Goal: Transaction & Acquisition: Obtain resource

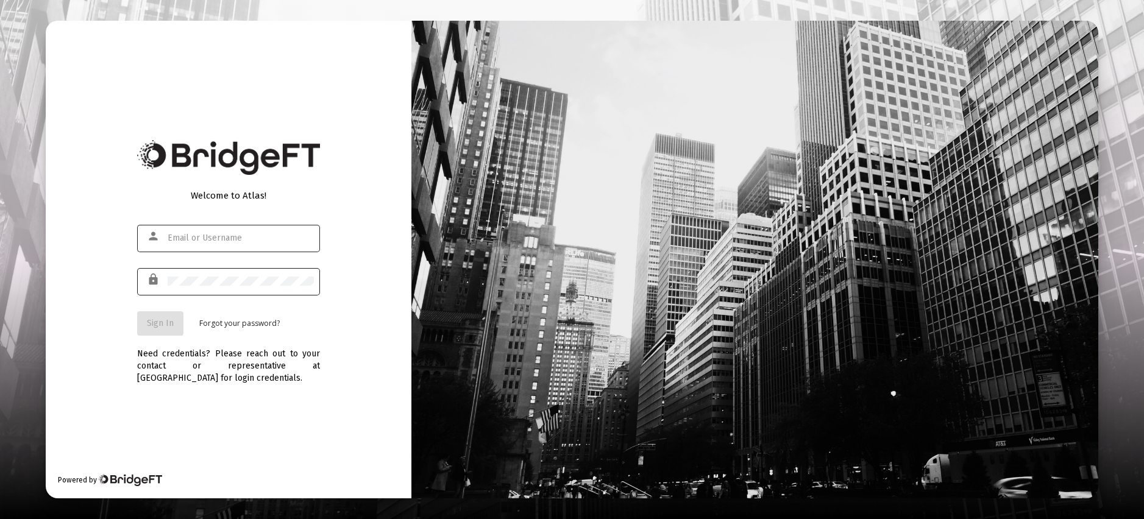
type input "[EMAIL_ADDRESS][DOMAIN_NAME]"
drag, startPoint x: 1126, startPoint y: 2, endPoint x: 316, endPoint y: 190, distance: 831.9
click at [316, 190] on div "Welcome to Atlas!" at bounding box center [228, 195] width 183 height 12
click at [162, 327] on span "Sign In" at bounding box center [160, 323] width 27 height 10
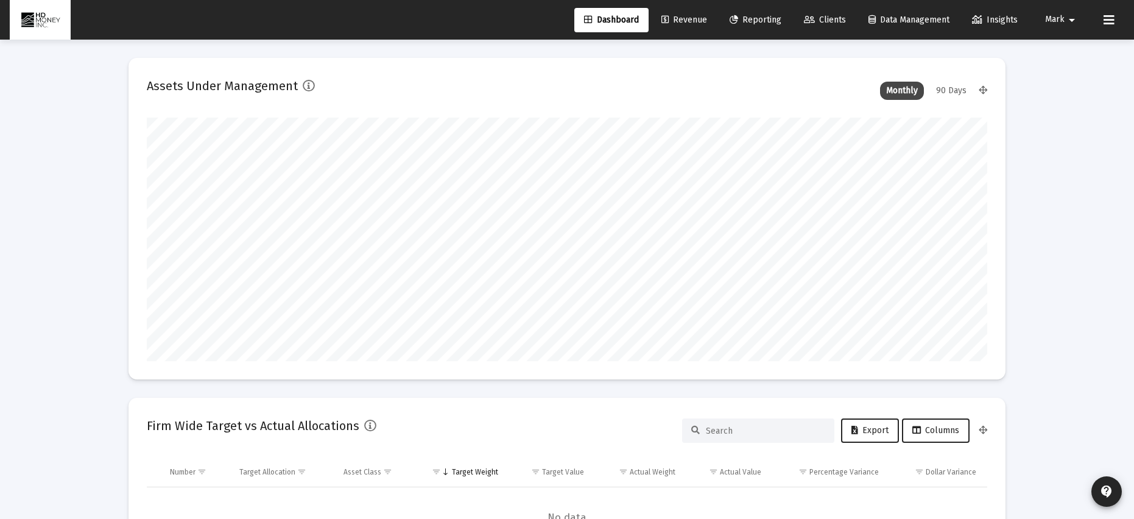
scroll to position [244, 453]
type input "[DATE]"
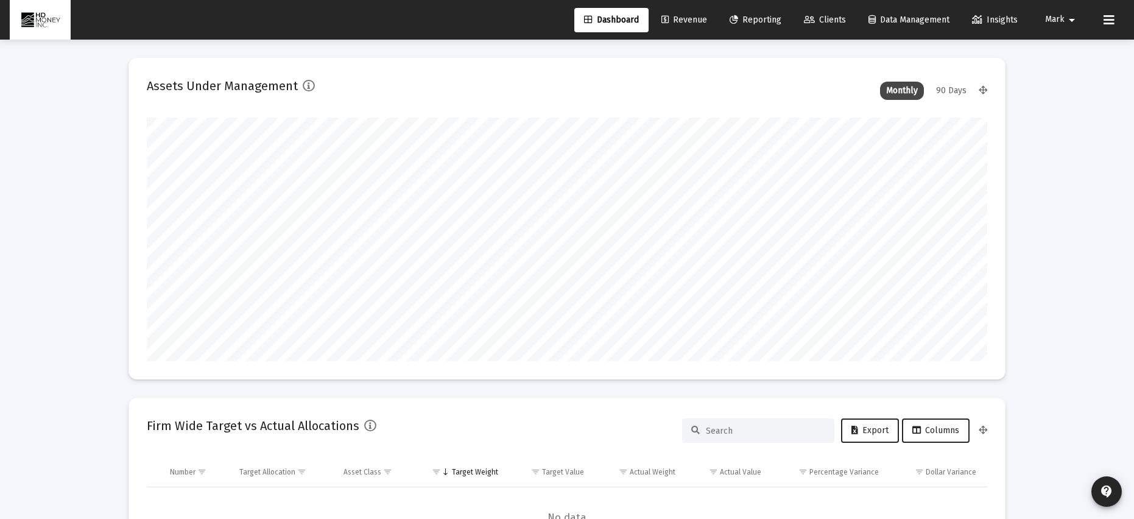
click at [751, 18] on span "Reporting" at bounding box center [756, 20] width 52 height 10
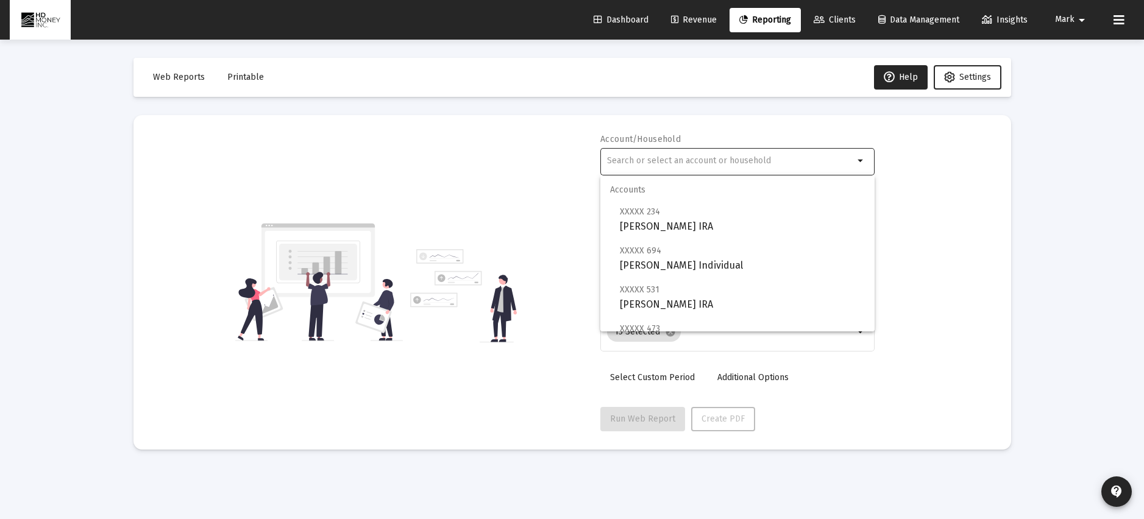
click at [666, 157] on input "text" at bounding box center [730, 161] width 247 height 10
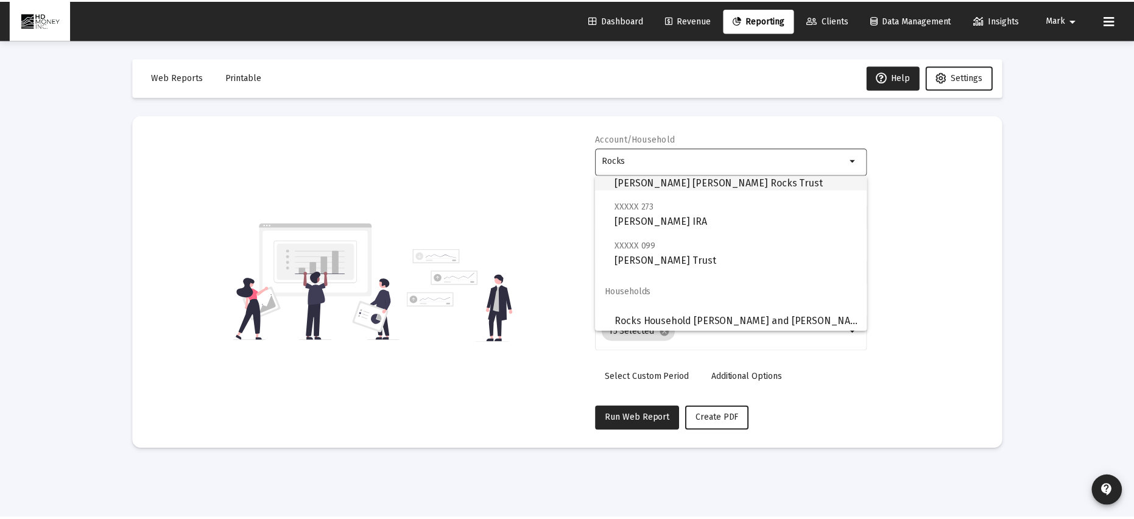
scroll to position [88, 0]
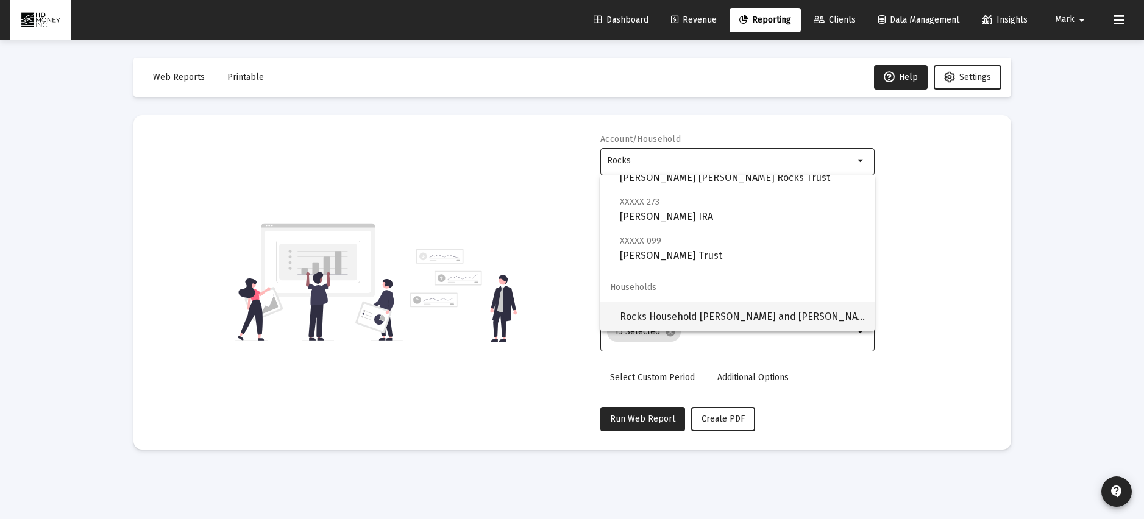
click at [688, 320] on span "Rocks Household [PERSON_NAME] and [PERSON_NAME]" at bounding box center [742, 316] width 245 height 29
type input "Rocks Household [PERSON_NAME] and [PERSON_NAME]"
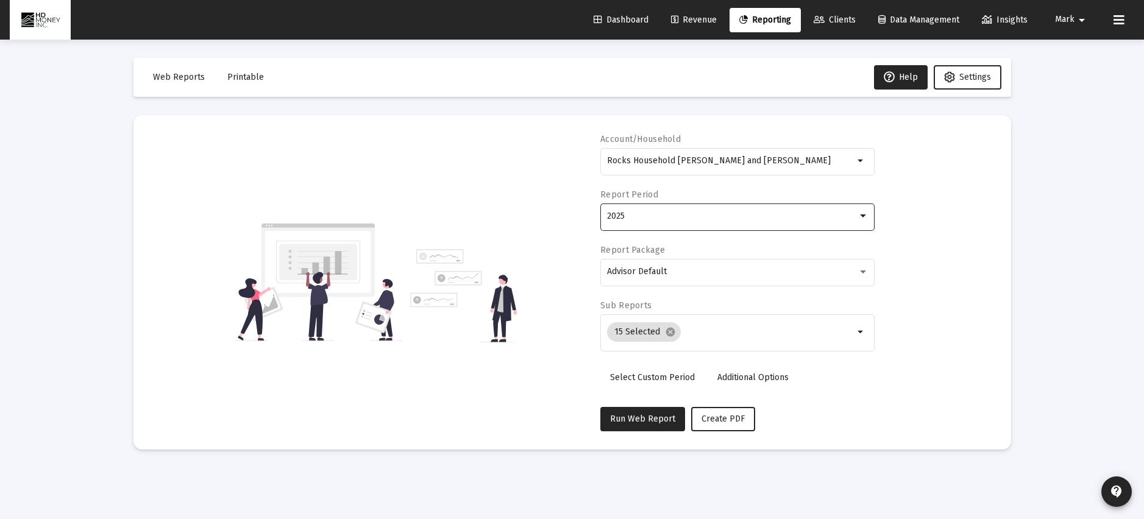
click at [634, 212] on div "2025" at bounding box center [732, 216] width 250 height 10
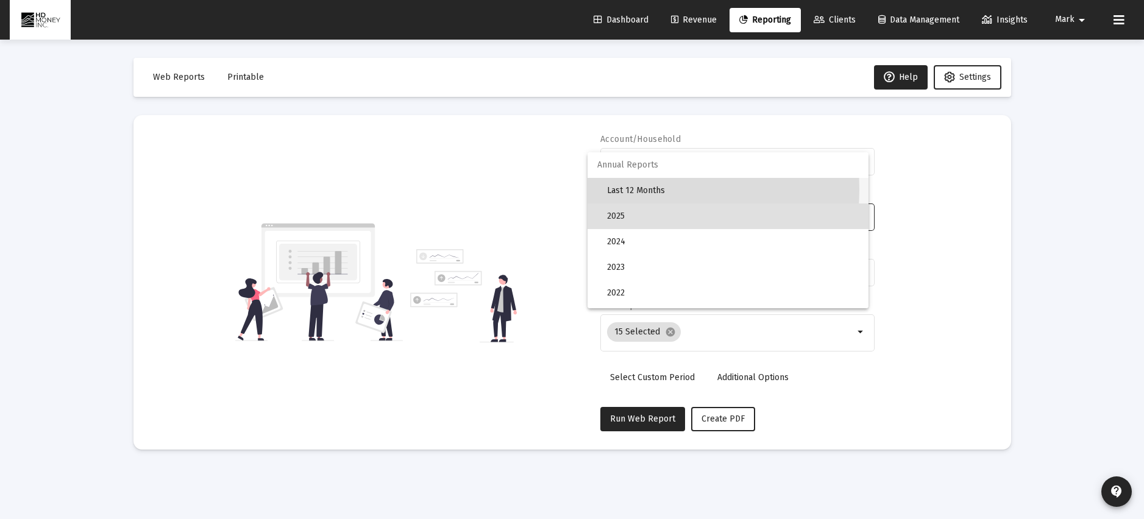
click at [638, 189] on span "Last 12 Months" at bounding box center [733, 191] width 252 height 26
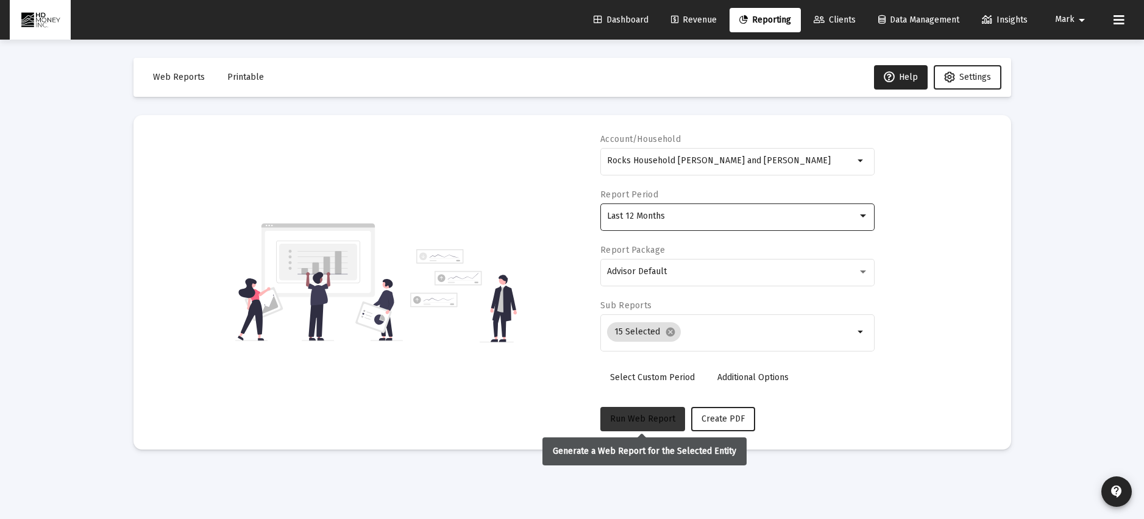
click at [645, 416] on span "Run Web Report" at bounding box center [642, 419] width 65 height 10
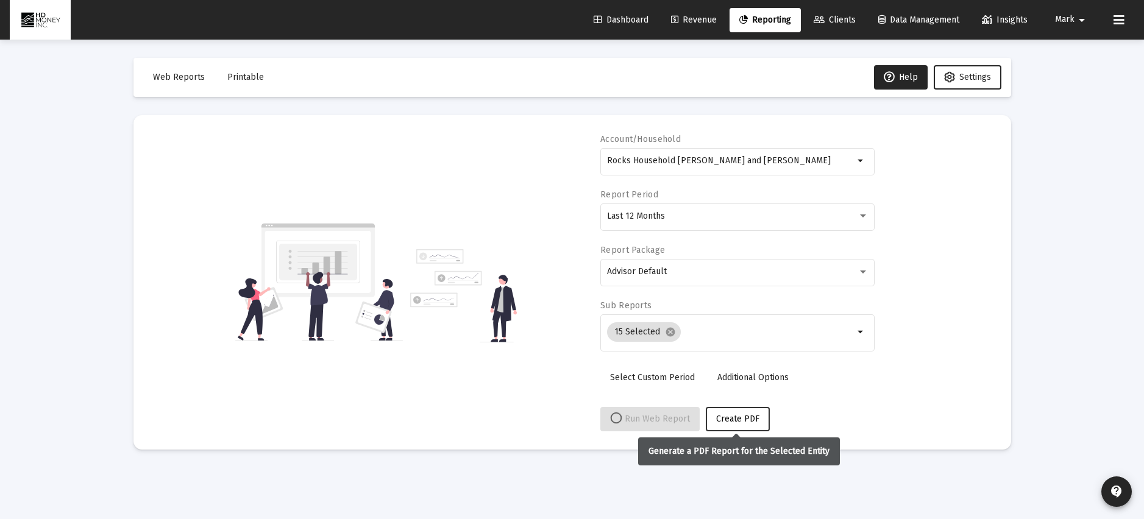
click at [734, 419] on span "Create PDF" at bounding box center [737, 419] width 43 height 10
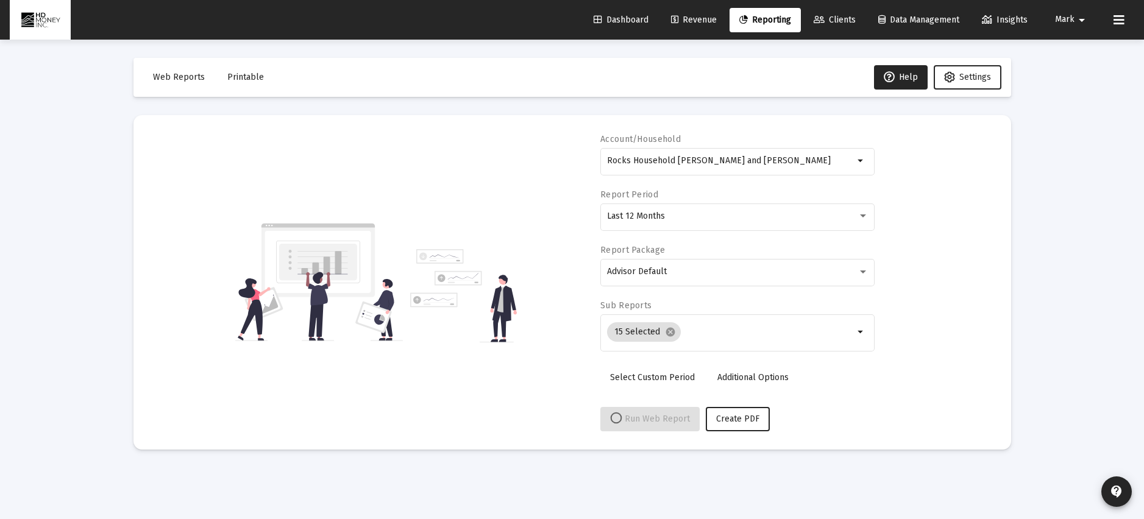
select select "View all"
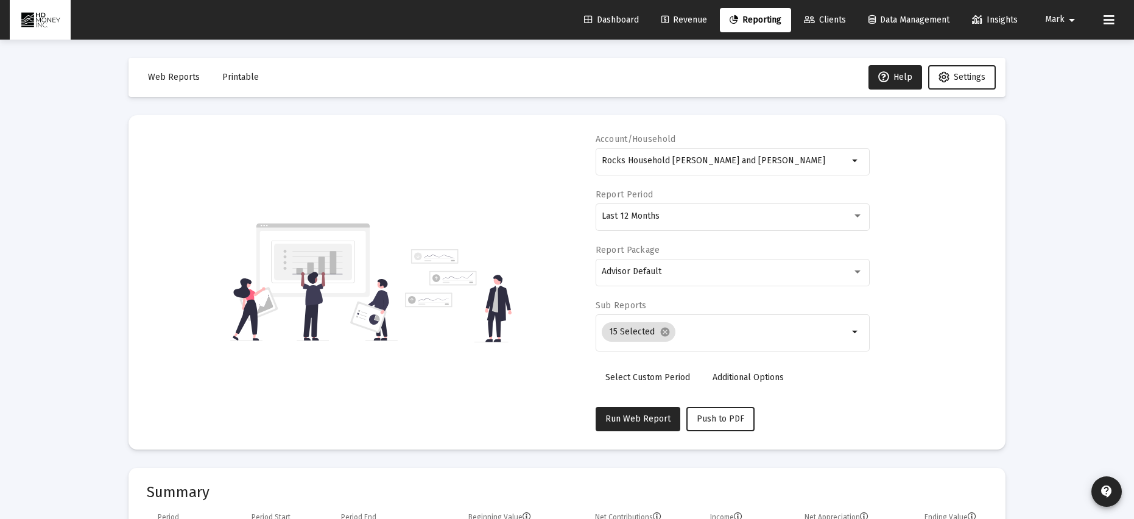
drag, startPoint x: 146, startPoint y: 4, endPoint x: 412, endPoint y: 75, distance: 276.0
click at [412, 75] on mat-toolbar-row "Web Reports Printable Help Settings" at bounding box center [567, 77] width 877 height 39
click at [235, 76] on span "Printable" at bounding box center [240, 77] width 37 height 10
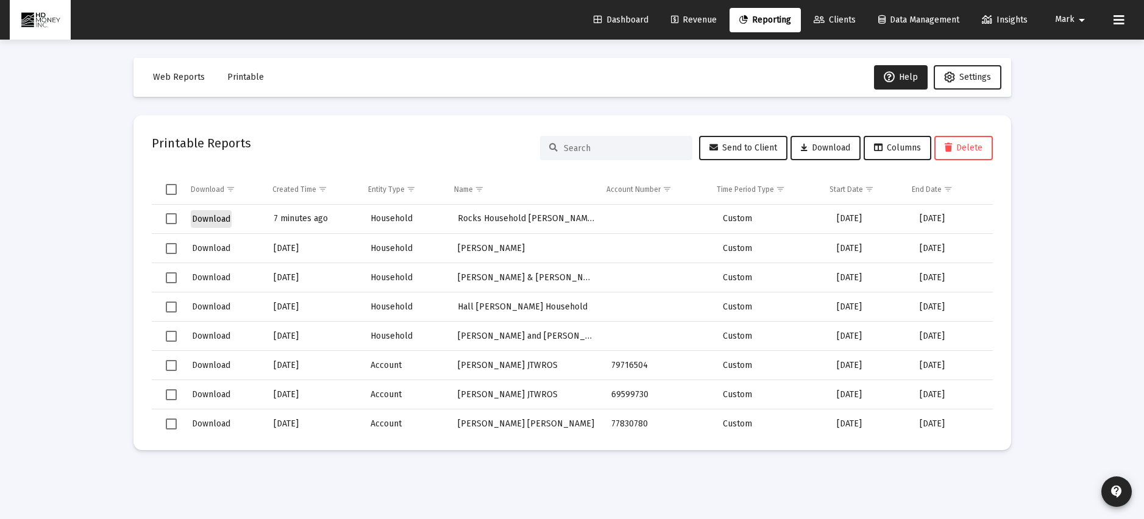
click at [215, 219] on span "Download" at bounding box center [211, 219] width 38 height 10
click at [212, 219] on span "Download" at bounding box center [211, 219] width 38 height 10
click at [765, 19] on span "Reporting" at bounding box center [765, 20] width 52 height 10
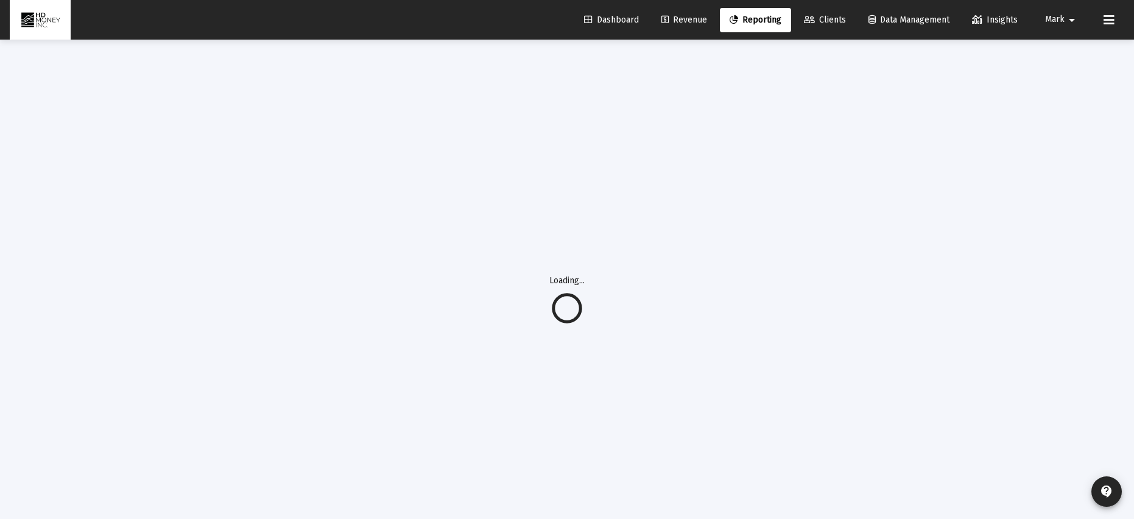
select select "View all"
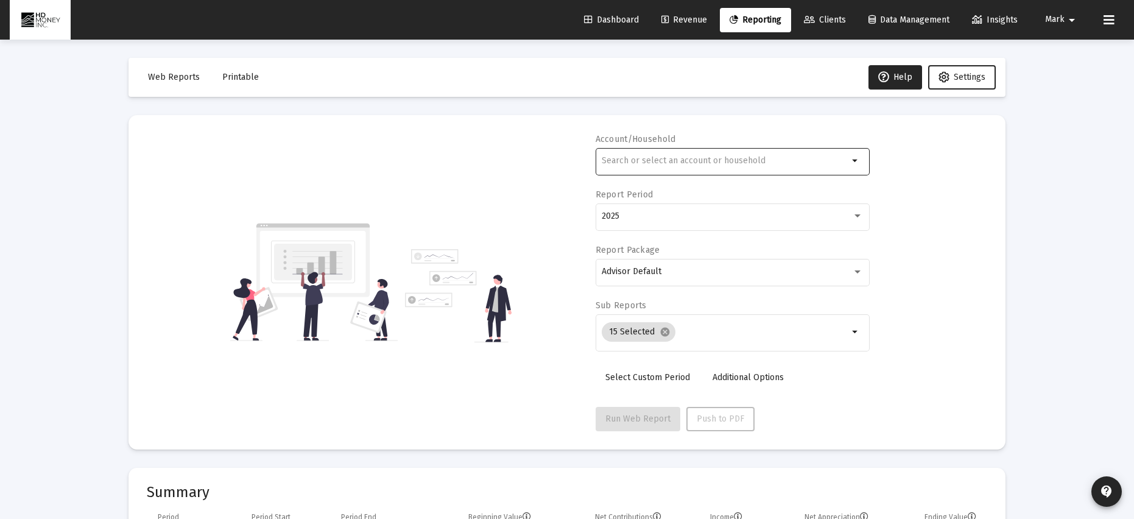
click at [688, 166] on div at bounding box center [725, 161] width 247 height 30
type input "[PERSON_NAME]"
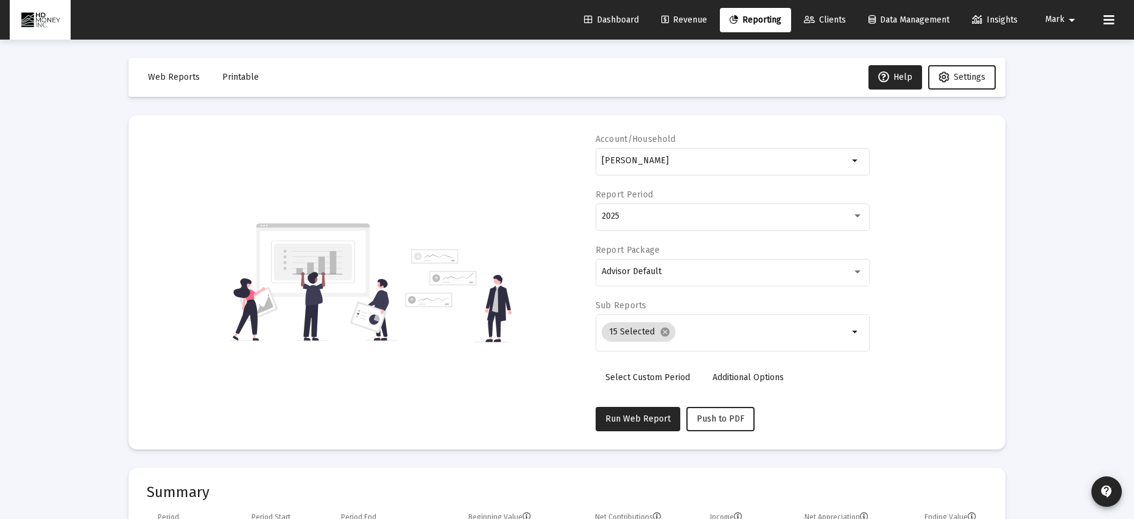
click at [718, 215] on div "Accounts Households" at bounding box center [733, 204] width 274 height 58
click at [681, 221] on div "Accounts Households" at bounding box center [733, 204] width 274 height 58
click at [861, 219] on div "Accounts Households" at bounding box center [733, 204] width 274 height 58
click at [857, 216] on div "Accounts Households" at bounding box center [733, 204] width 274 height 58
click at [858, 216] on div "Accounts Households" at bounding box center [733, 204] width 274 height 58
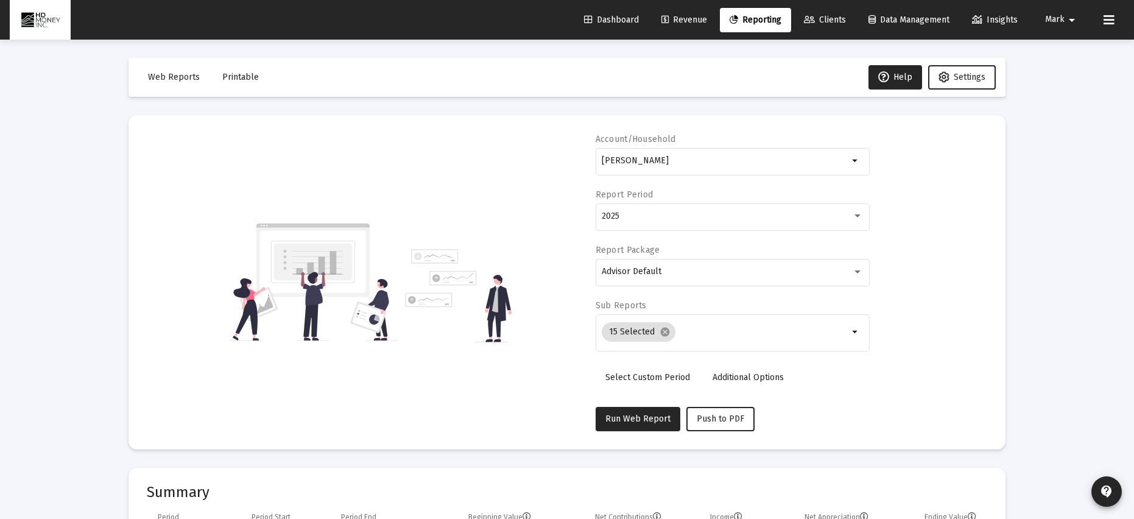
click at [637, 213] on div "Accounts Households" at bounding box center [733, 204] width 274 height 58
click at [857, 216] on div "Accounts Households" at bounding box center [733, 204] width 274 height 58
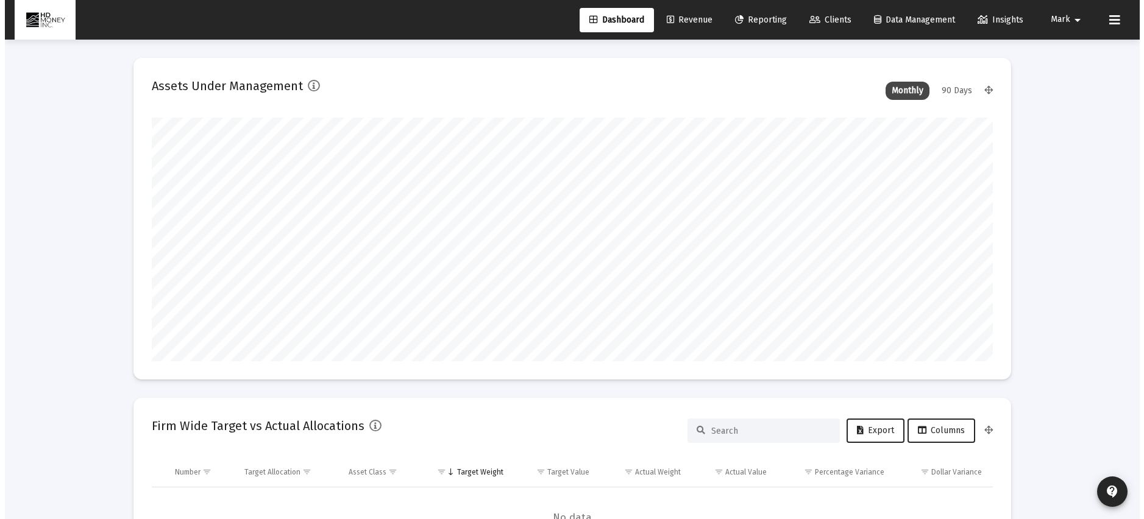
scroll to position [244, 453]
click at [746, 18] on span "Reporting" at bounding box center [756, 20] width 52 height 10
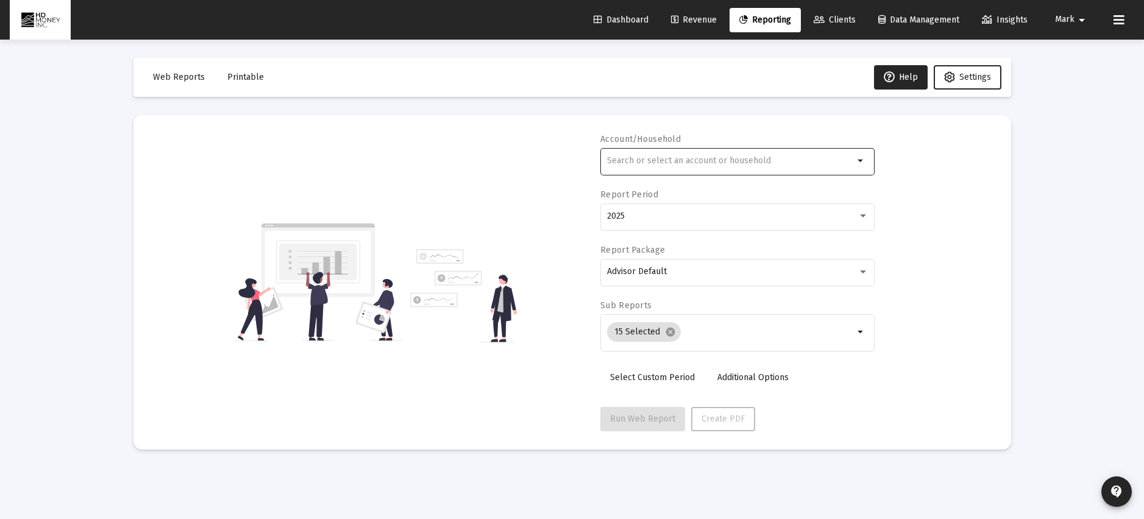
click at [655, 161] on input "text" at bounding box center [730, 161] width 247 height 10
type input "hasselbacher"
click at [652, 215] on div "Accounts Households" at bounding box center [737, 204] width 274 height 58
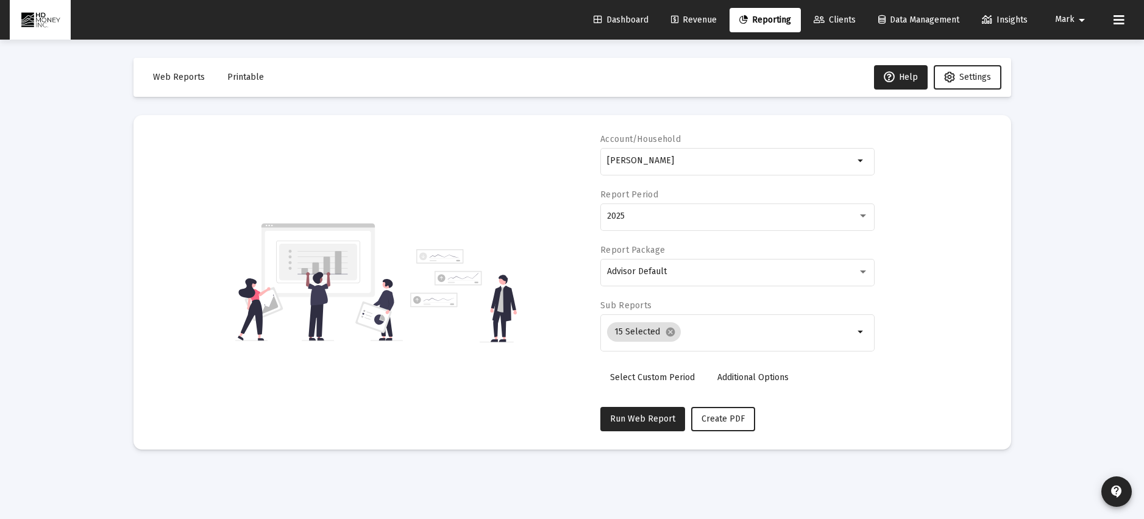
click at [652, 215] on div "Accounts Households" at bounding box center [737, 204] width 274 height 58
click at [864, 216] on div "Accounts Households" at bounding box center [737, 204] width 274 height 58
click at [863, 216] on div "Accounts Households" at bounding box center [737, 204] width 274 height 58
click at [864, 215] on div "Accounts Households" at bounding box center [737, 204] width 274 height 58
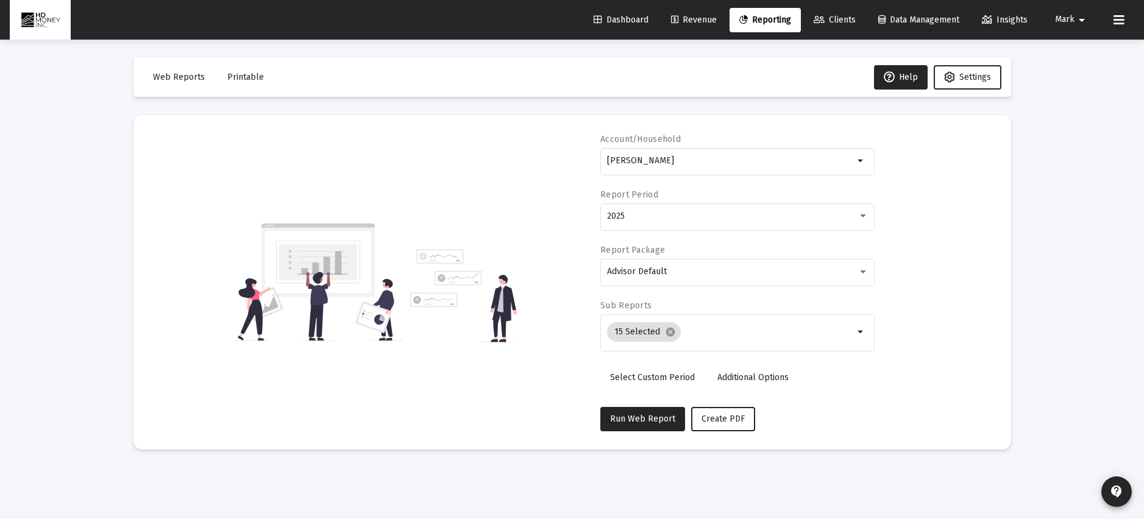
click at [864, 215] on div "Accounts Households" at bounding box center [737, 204] width 274 height 58
click at [863, 214] on div "Accounts Households" at bounding box center [737, 204] width 274 height 58
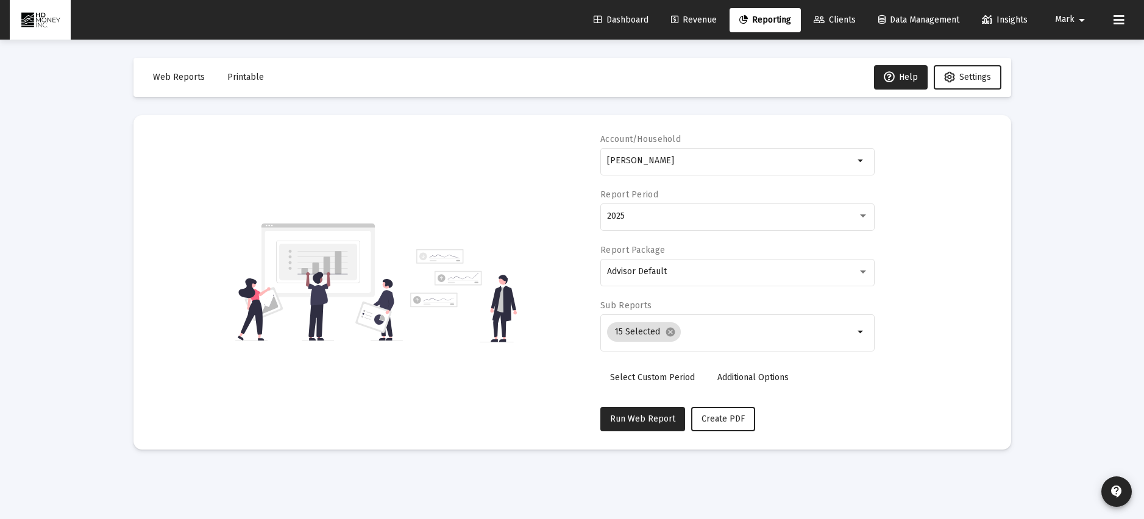
click at [628, 214] on div "Accounts Households" at bounding box center [737, 204] width 274 height 58
click at [624, 214] on div "Accounts Households" at bounding box center [737, 204] width 274 height 58
click at [701, 161] on input "hasselbacher" at bounding box center [730, 161] width 247 height 10
click at [634, 220] on div "Accounts Households" at bounding box center [737, 204] width 274 height 58
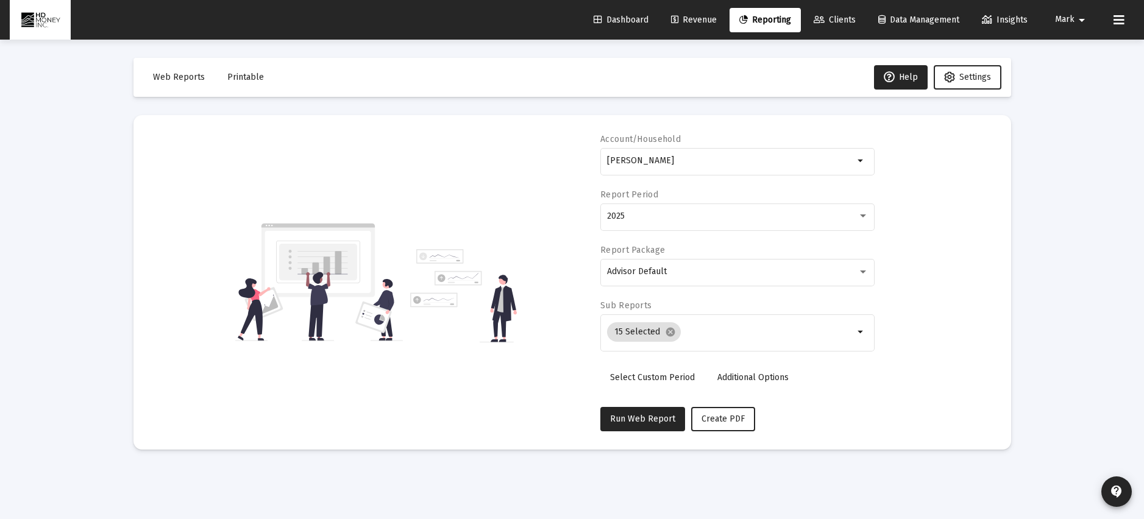
click at [634, 219] on div "Accounts Households" at bounding box center [737, 204] width 274 height 58
click at [864, 214] on div "Accounts Households" at bounding box center [737, 204] width 274 height 58
click at [862, 214] on div "Accounts Households" at bounding box center [737, 204] width 274 height 58
drag, startPoint x: 675, startPoint y: 157, endPoint x: 570, endPoint y: 181, distance: 108.0
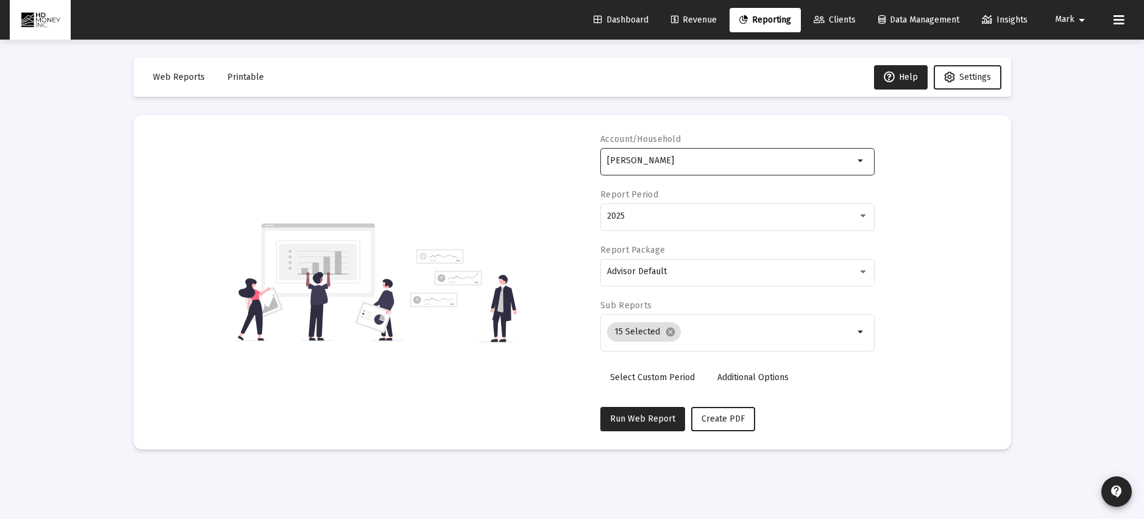
click at [570, 181] on div "Account/Household hasselbacher arrow_drop_down Report Period 2025 Report Packag…" at bounding box center [572, 282] width 841 height 298
